Goal: Information Seeking & Learning: Learn about a topic

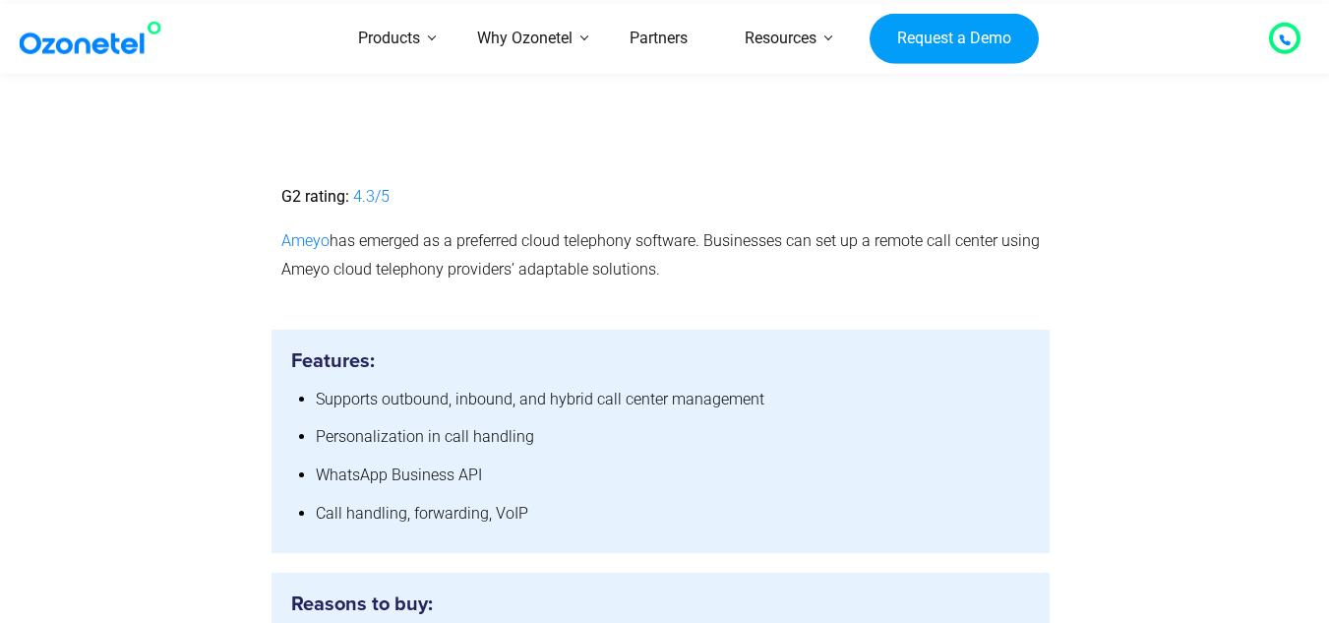
click at [739, 227] on p "Ameyo has emerged as a preferred cloud telephony software. Businesses can set u…" at bounding box center [661, 255] width 760 height 57
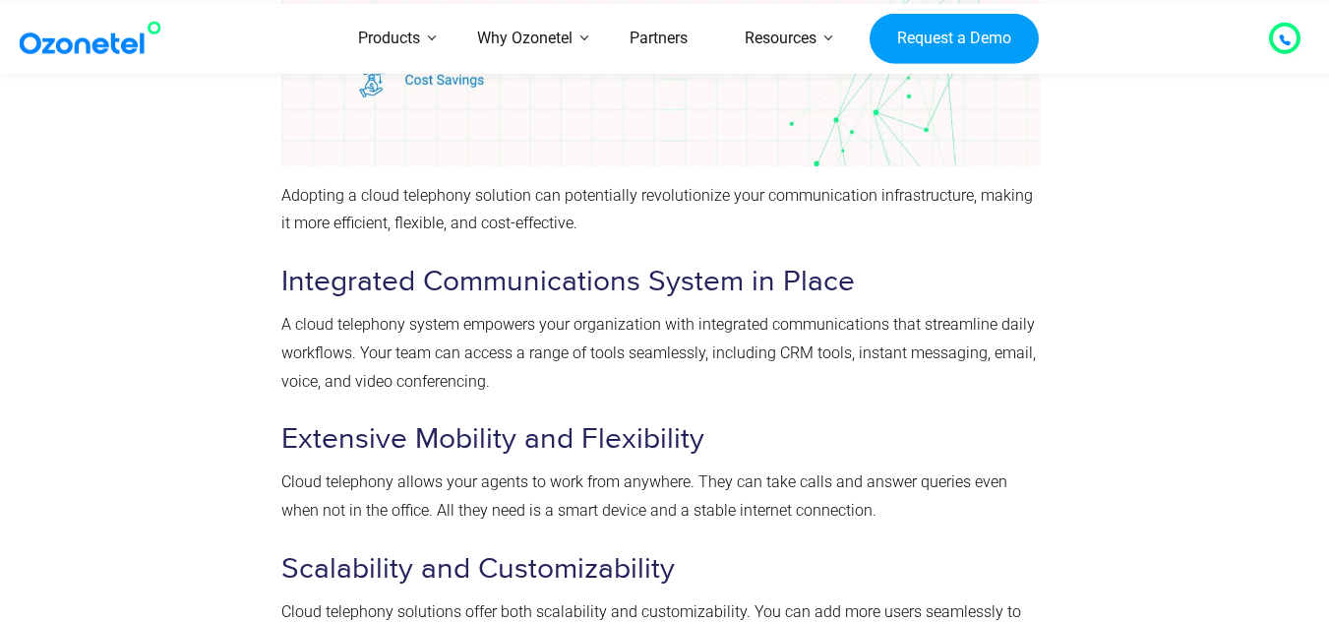
scroll to position [17880, 0]
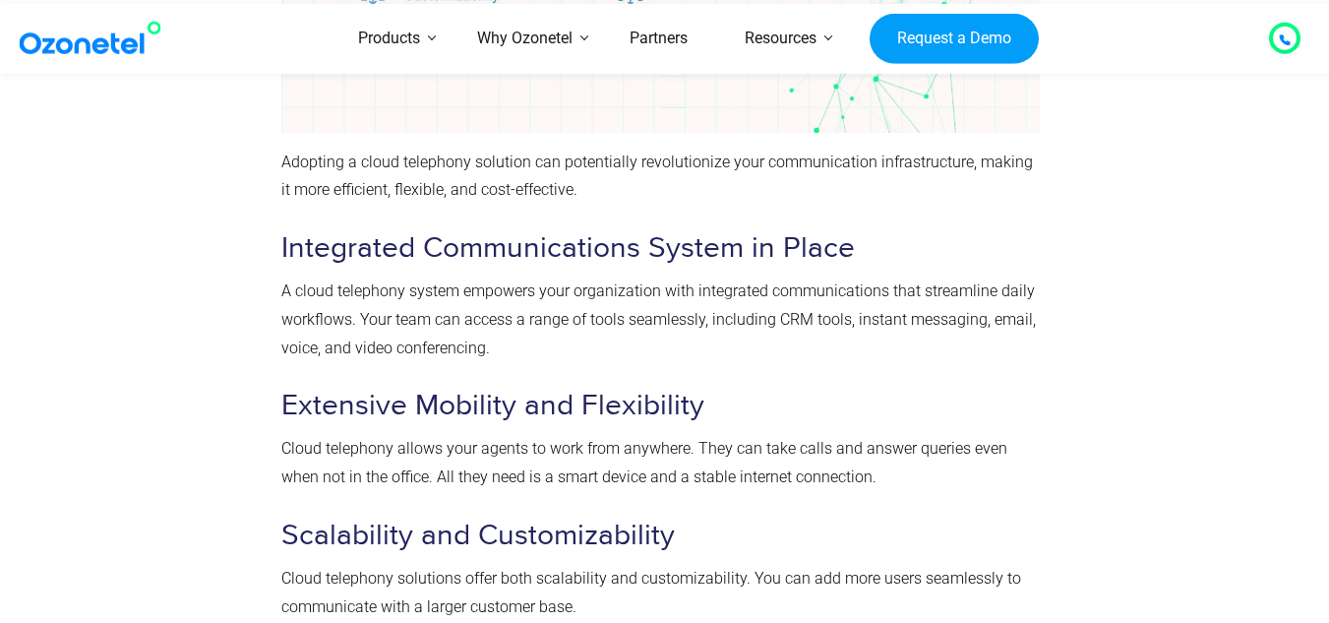
click at [684, 281] on span "A cloud telephony system empowers your organization with integrated communicati…" at bounding box center [658, 319] width 755 height 76
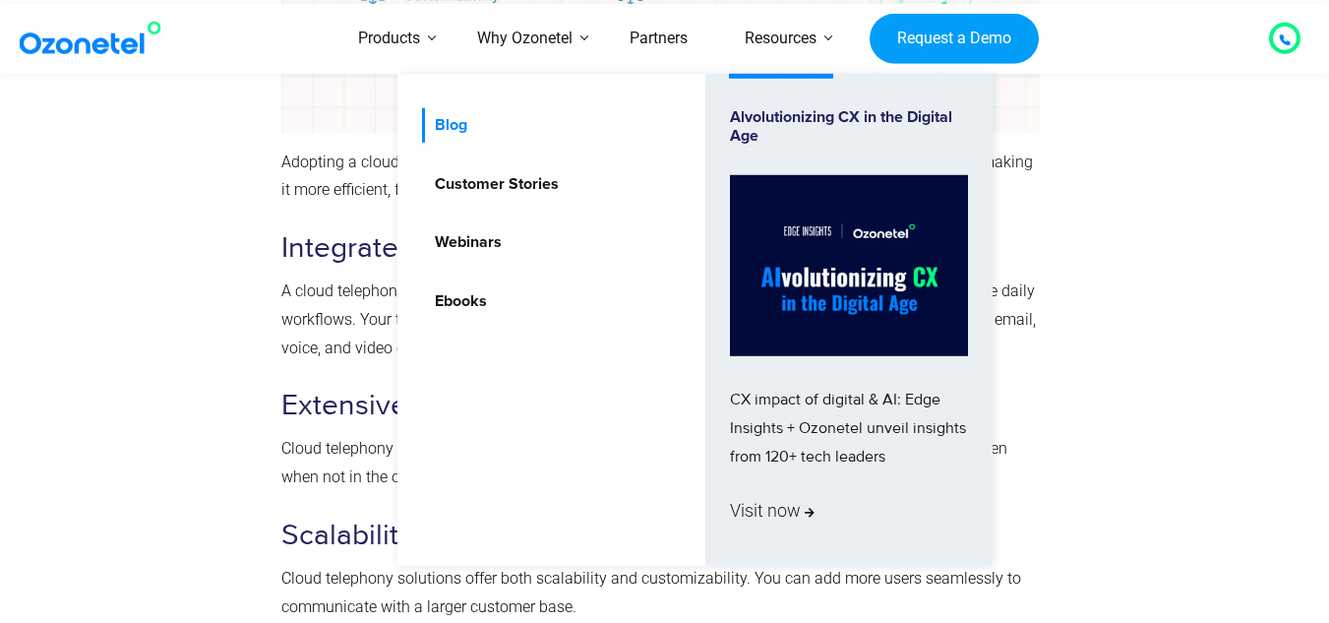
click at [458, 128] on link "Blog" at bounding box center [446, 125] width 48 height 34
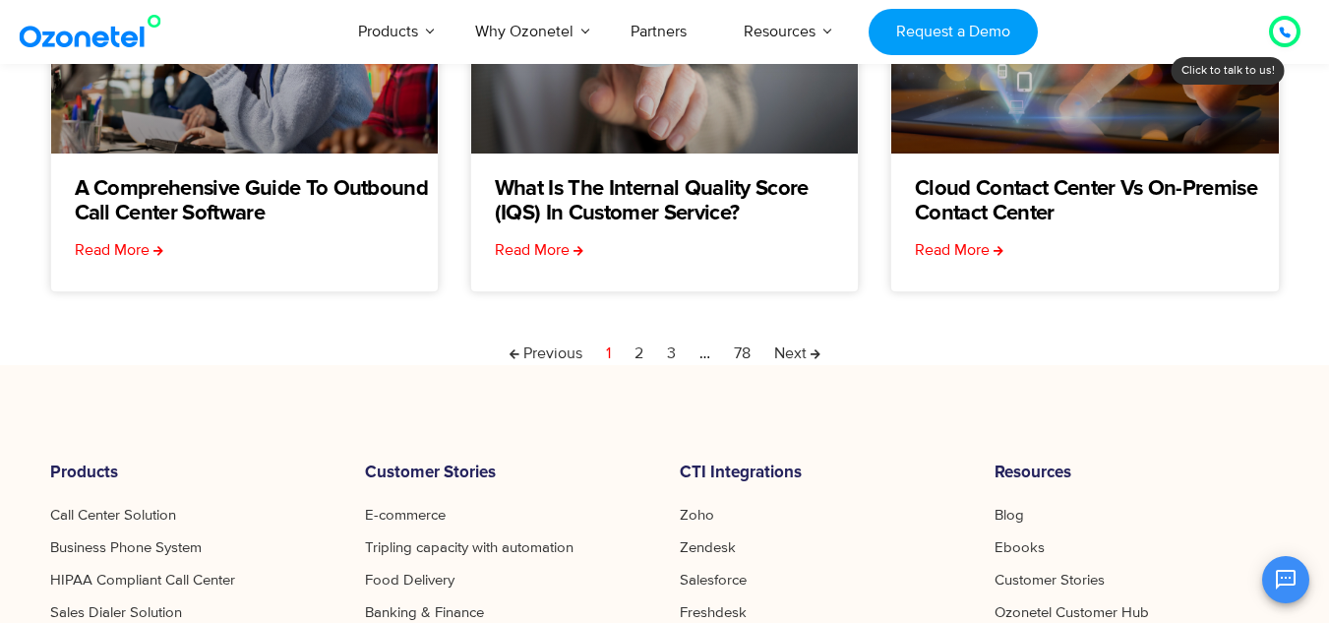
scroll to position [689, 0]
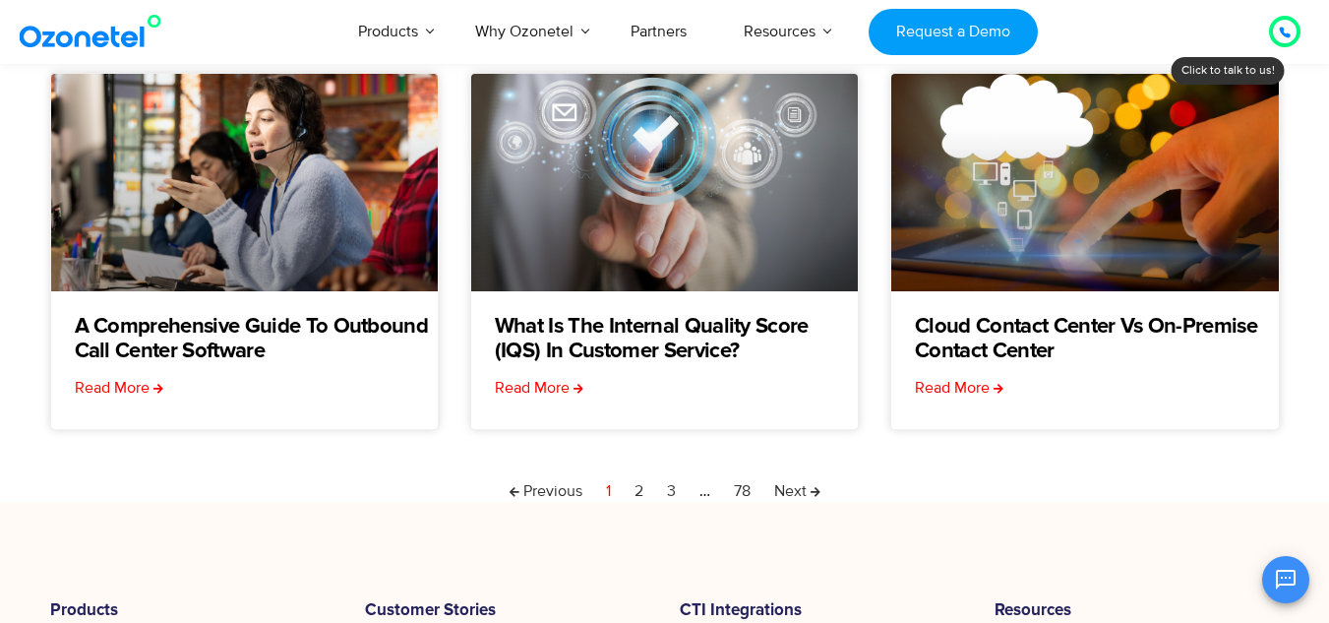
click at [628, 493] on nav "Previous Page 1 Page 2 Page 3 … Page 78 Next" at bounding box center [665, 491] width 1230 height 24
click at [635, 487] on link "Page 2" at bounding box center [639, 491] width 9 height 24
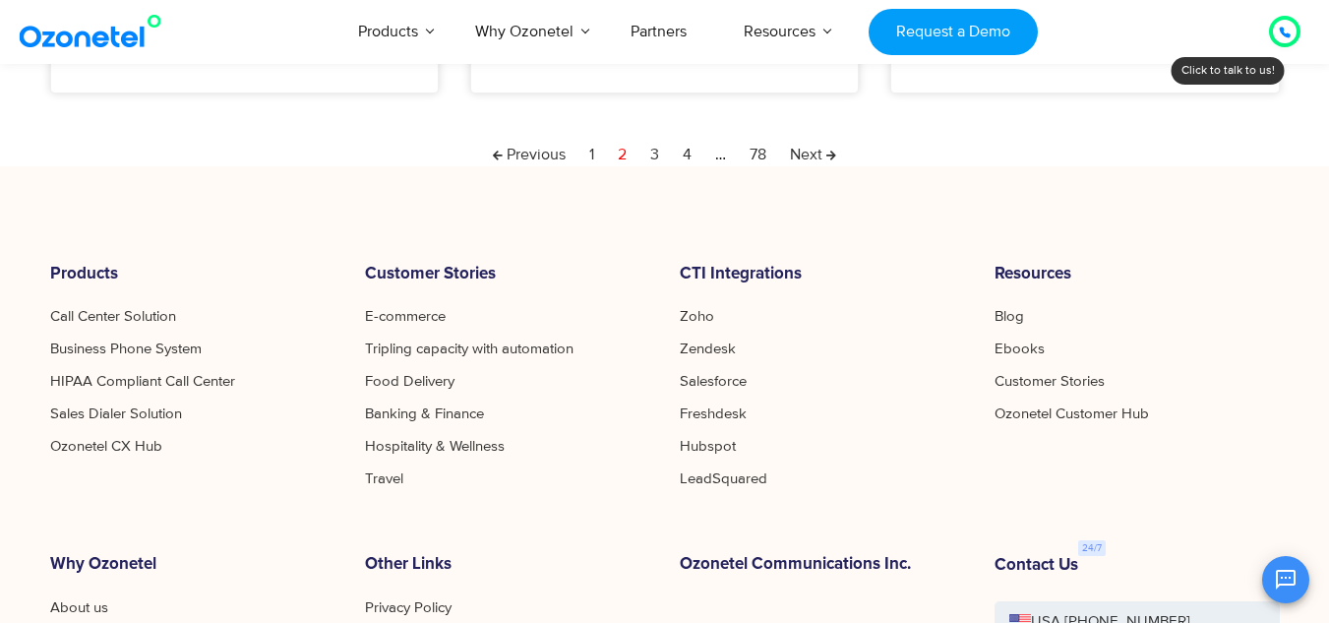
scroll to position [1181, 0]
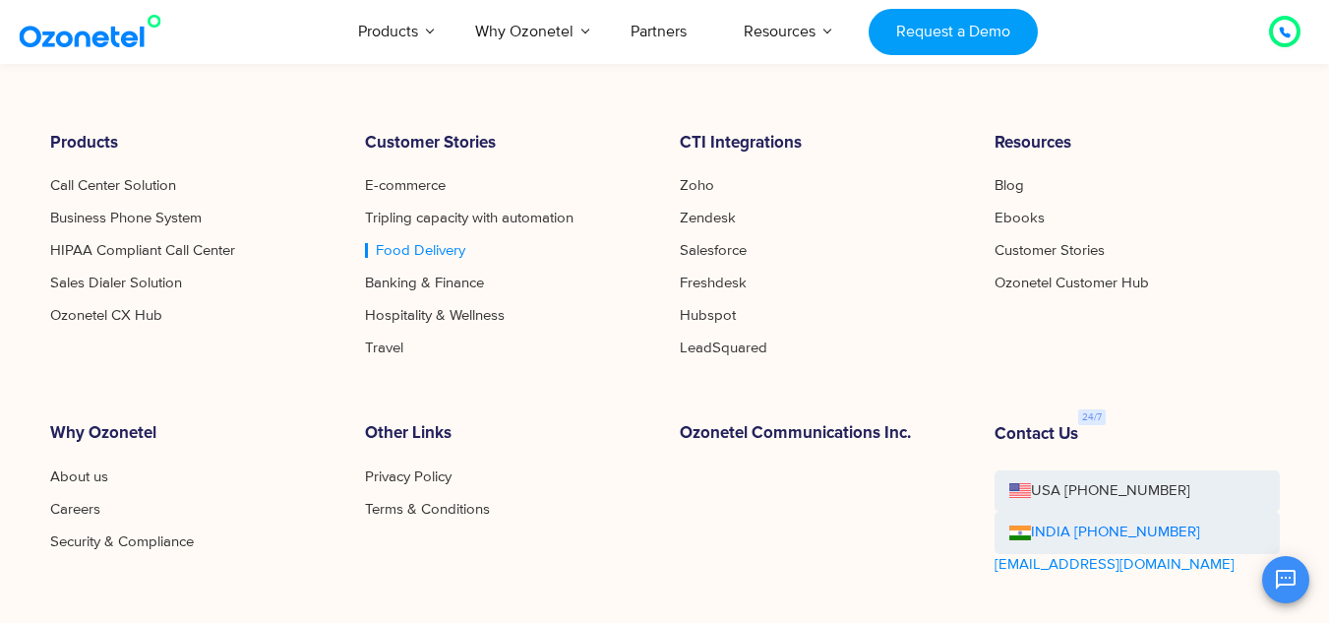
click at [423, 243] on link "Food Delivery" at bounding box center [415, 250] width 100 height 15
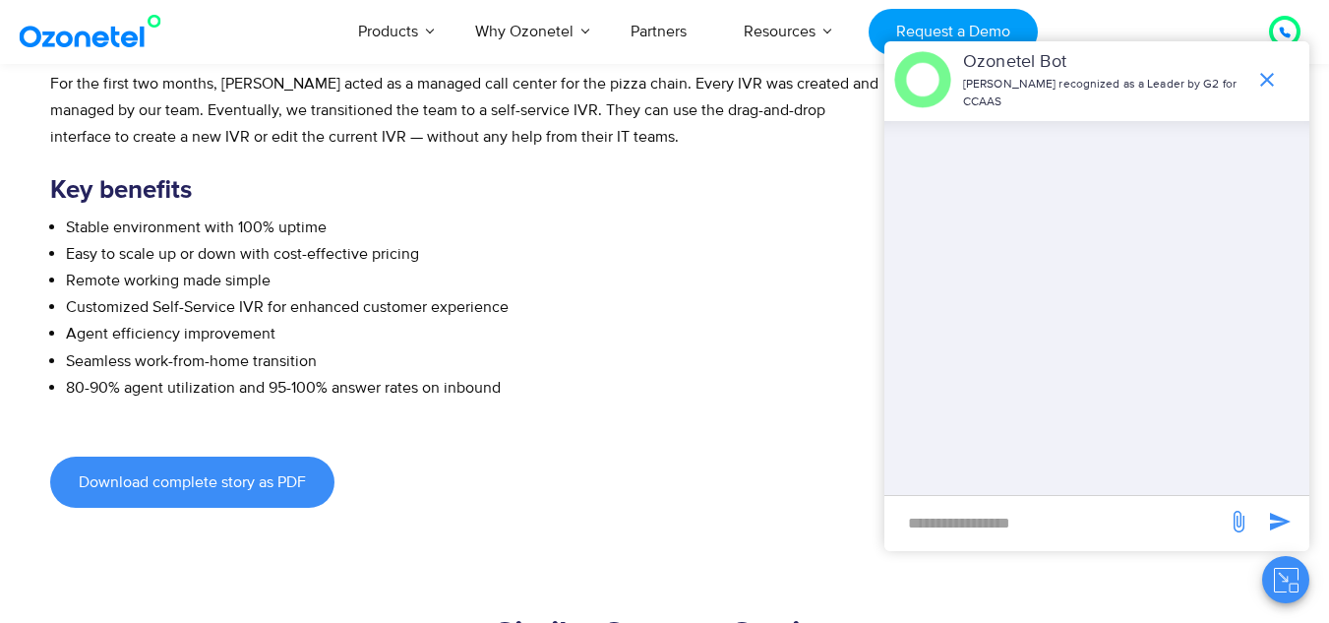
scroll to position [1279, 0]
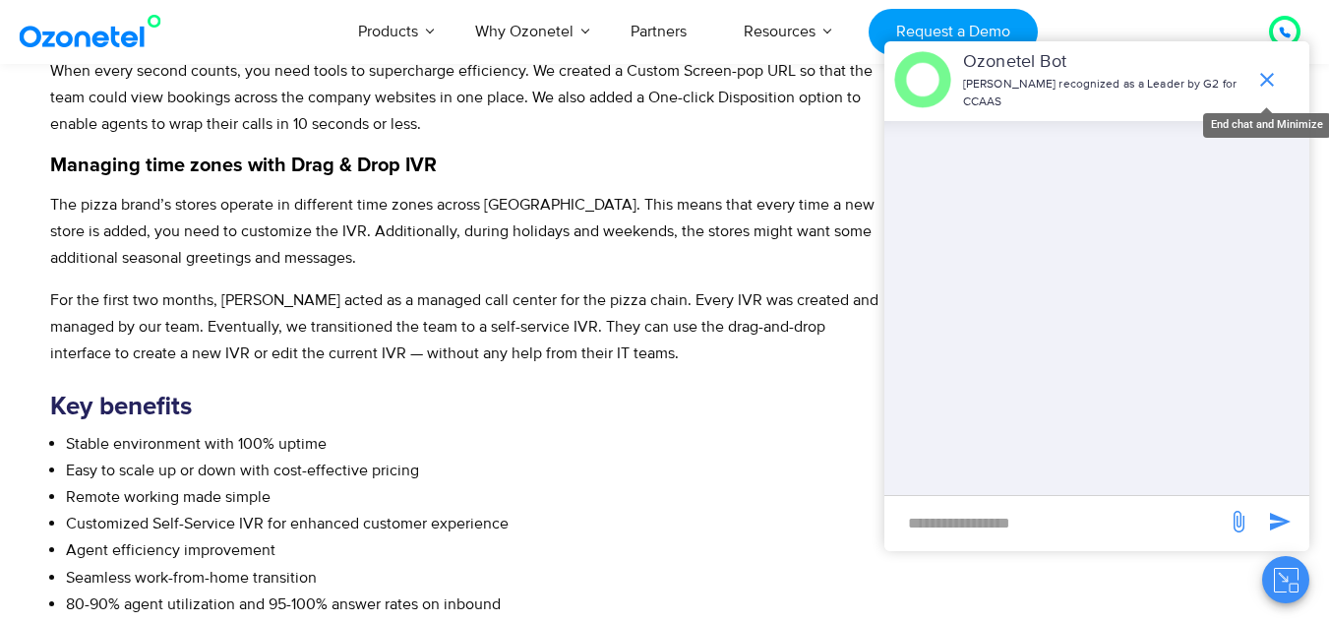
click at [1268, 77] on icon "end chat or minimize" at bounding box center [1268, 80] width 24 height 24
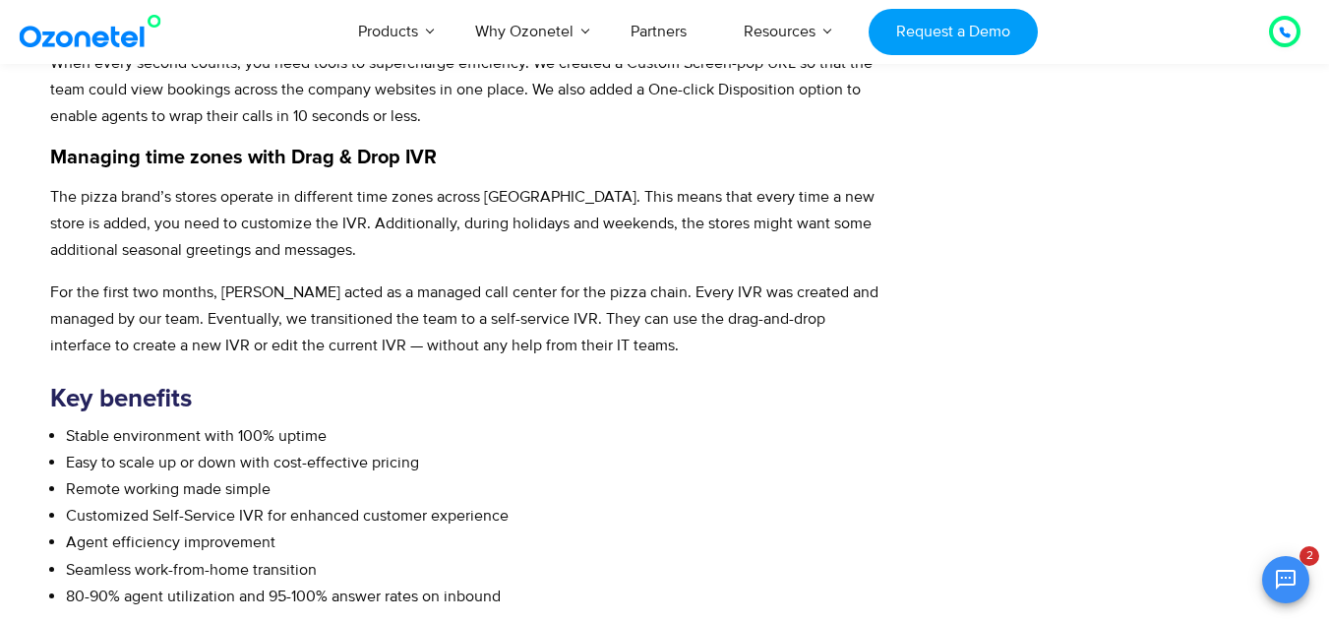
scroll to position [1181, 0]
